Goal: Task Accomplishment & Management: Manage account settings

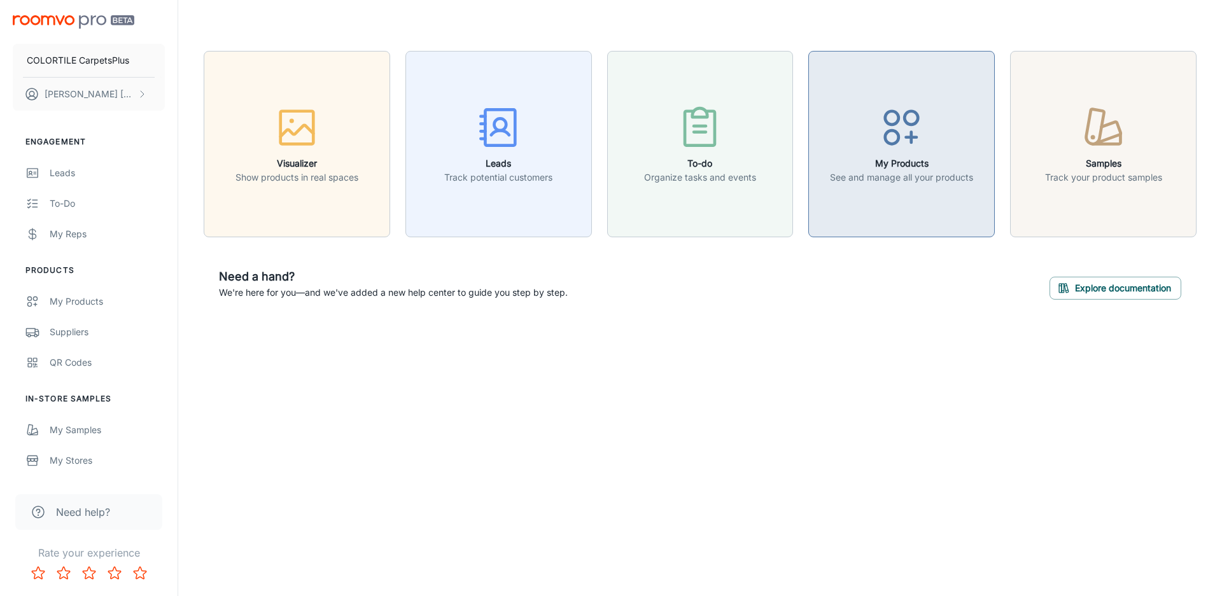
click at [887, 148] on icon "button" at bounding box center [902, 128] width 48 height 48
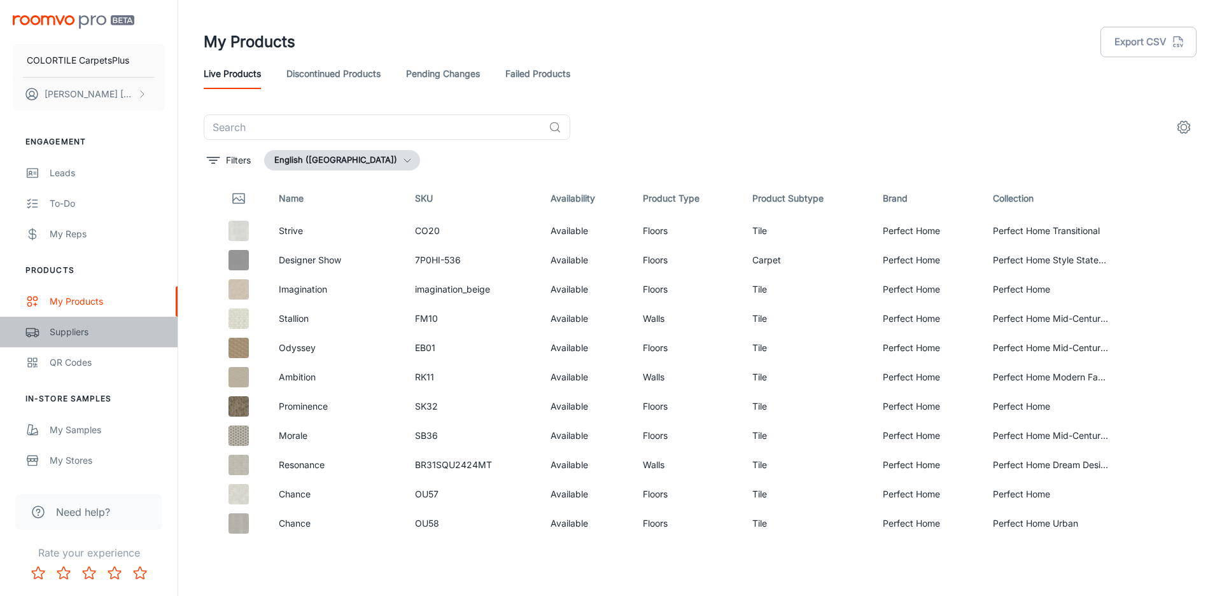
click at [76, 330] on div "Suppliers" at bounding box center [107, 332] width 115 height 14
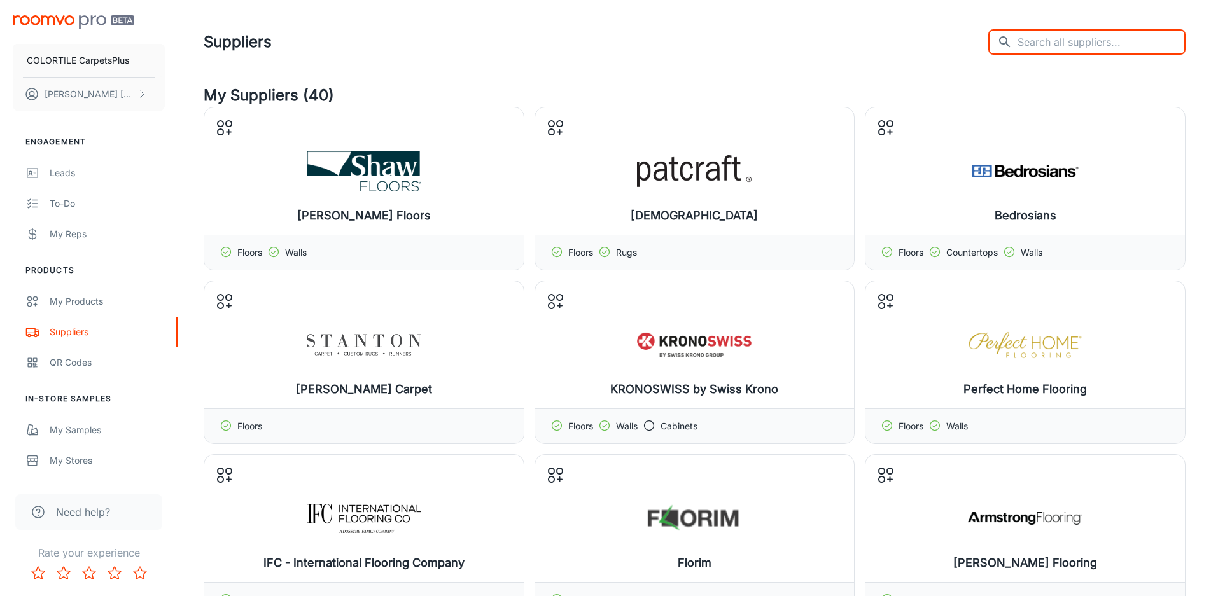
click at [1097, 32] on input "text" at bounding box center [1102, 41] width 168 height 25
type input "audacity"
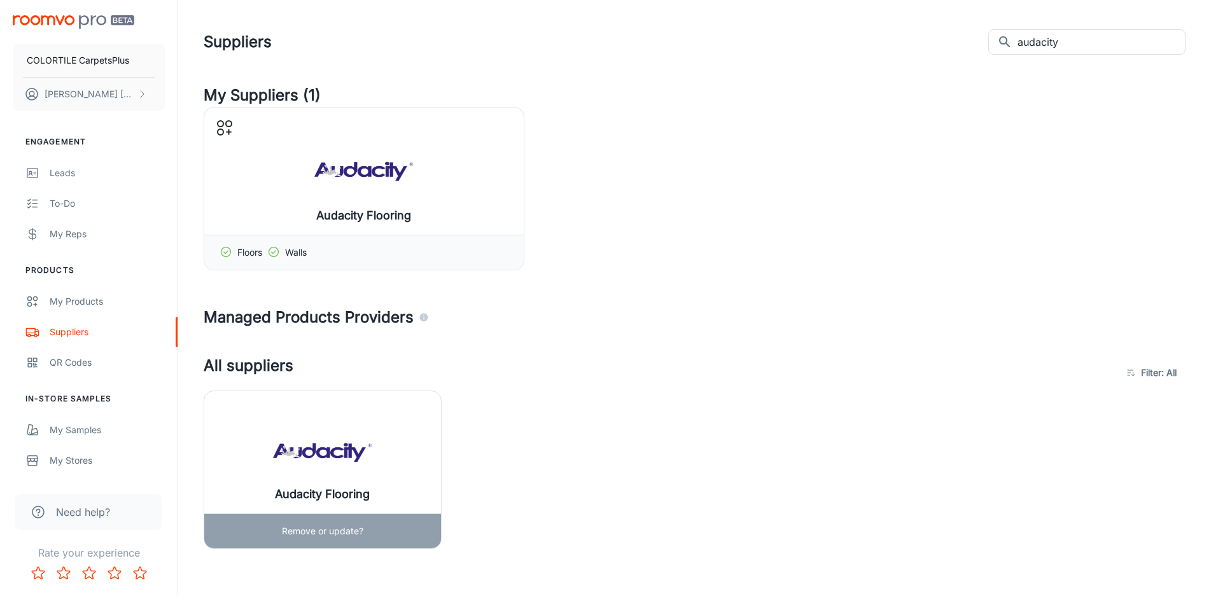
click at [347, 531] on p "Remove or update?" at bounding box center [322, 531] width 81 height 14
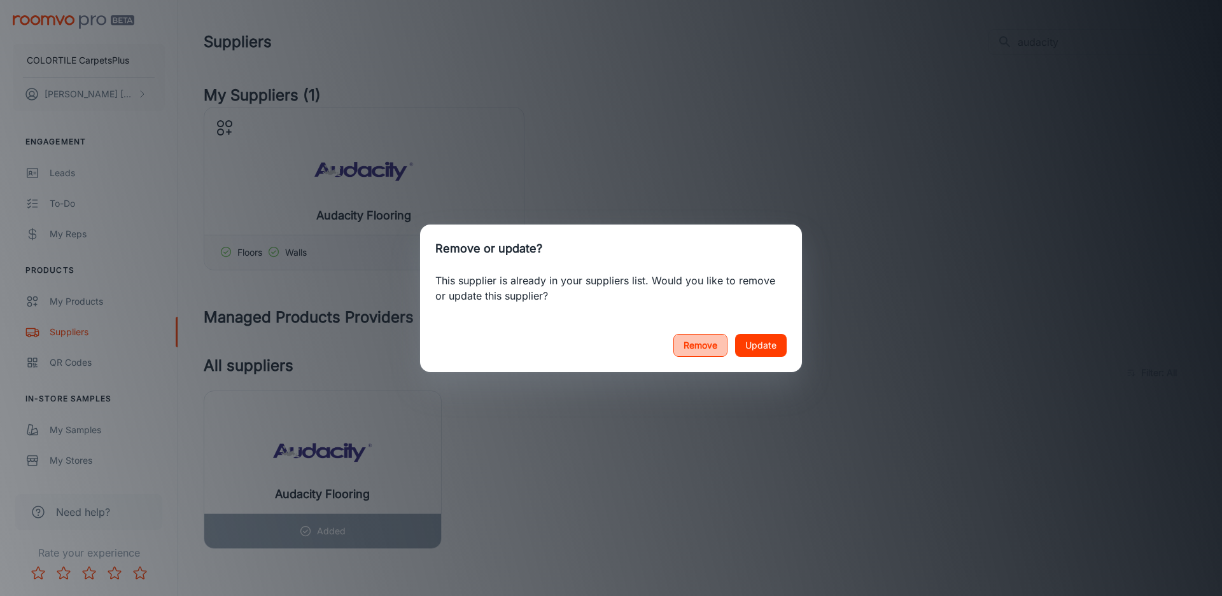
click at [681, 342] on button "Remove" at bounding box center [700, 345] width 54 height 23
